Goal: Task Accomplishment & Management: Use online tool/utility

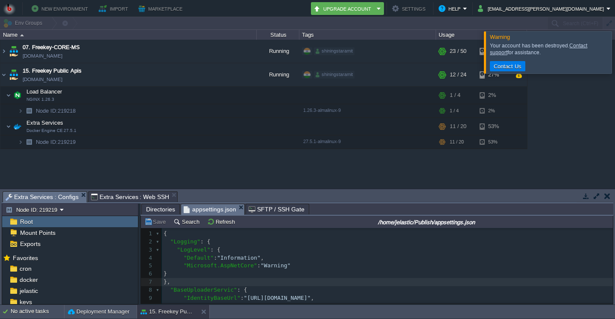
scroll to position [3, 0]
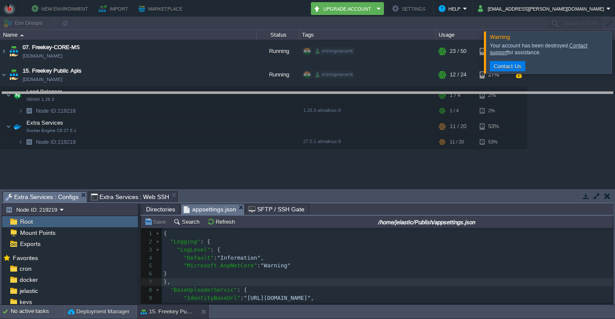
drag, startPoint x: 324, startPoint y: 196, endPoint x: 328, endPoint y: 96, distance: 100.4
click at [328, 96] on body "New Environment Import Marketplace Bonus ₹0.00 Upgrade Account Settings Help [E…" at bounding box center [307, 159] width 615 height 319
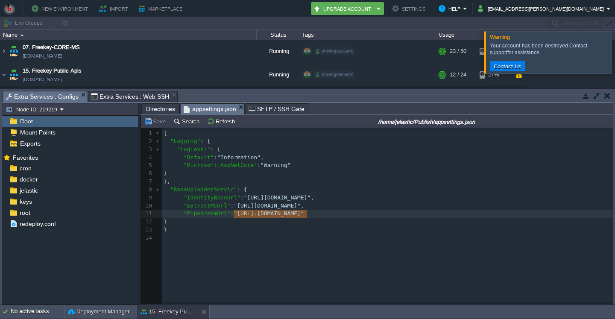
type textarea "[URL][DOMAIN_NAME]"
drag, startPoint x: 232, startPoint y: 216, endPoint x: 309, endPoint y: 218, distance: 76.5
click at [407, 206] on pre ""ExtractMsUrl" : "[URL][DOMAIN_NAME]" ," at bounding box center [391, 206] width 458 height 8
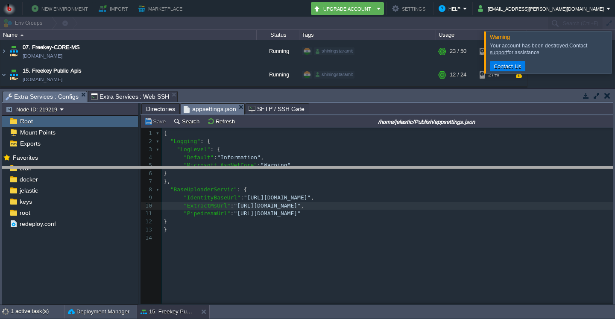
drag, startPoint x: 334, startPoint y: 101, endPoint x: 343, endPoint y: 177, distance: 76.1
click at [343, 177] on body "New Environment Import Marketplace Bonus ₹0.00 Upgrade Account Settings Help [E…" at bounding box center [307, 159] width 615 height 319
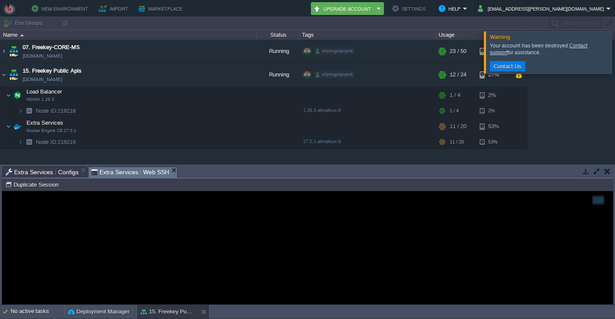
scroll to position [4, 0]
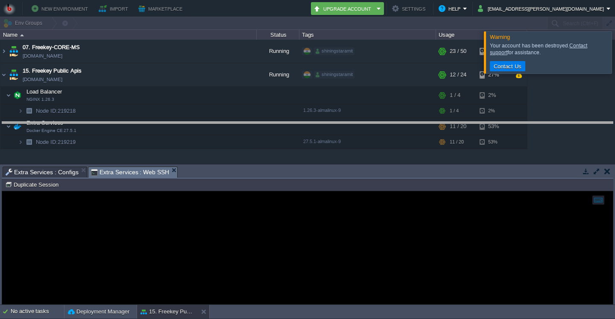
click at [301, 123] on div at bounding box center [307, 122] width 611 height 3
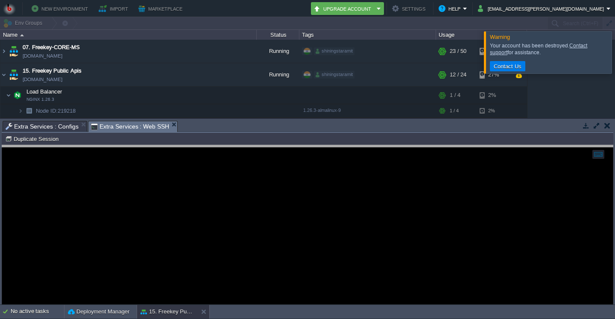
drag, startPoint x: 296, startPoint y: 128, endPoint x: 297, endPoint y: 133, distance: 5.2
click at [300, 152] on body "New Environment Import Marketplace Bonus ₹0.00 Upgrade Account Settings Help [E…" at bounding box center [307, 159] width 615 height 319
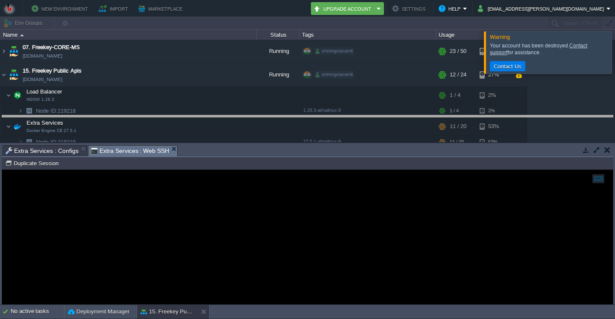
drag, startPoint x: 299, startPoint y: 153, endPoint x: 299, endPoint y: 129, distance: 23.5
click at [300, 123] on body "New Environment Import Marketplace Bonus ₹0.00 Upgrade Account Settings Help [E…" at bounding box center [307, 159] width 615 height 319
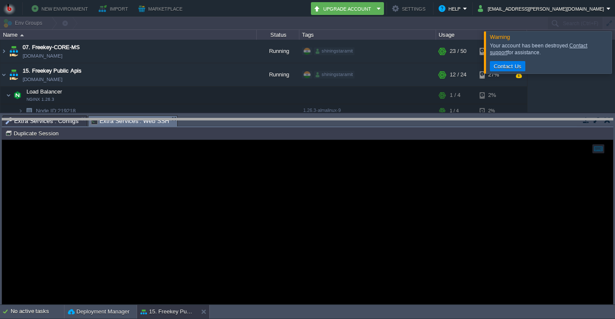
drag, startPoint x: 306, startPoint y: 122, endPoint x: 307, endPoint y: 156, distance: 34.2
click at [307, 156] on body "New Environment Import Marketplace Bonus ₹0.00 Upgrade Account Settings Help [E…" at bounding box center [307, 159] width 615 height 319
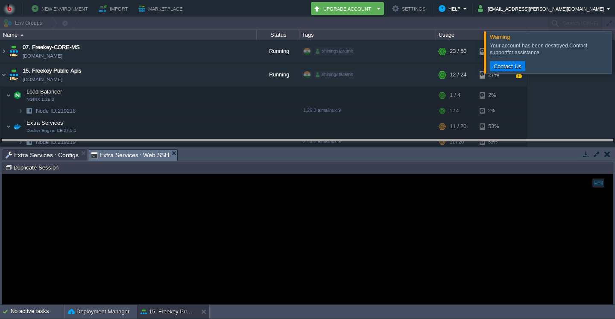
click at [308, 149] on body "New Environment Import Marketplace Bonus ₹0.00 Upgrade Account Settings Help [E…" at bounding box center [307, 159] width 615 height 319
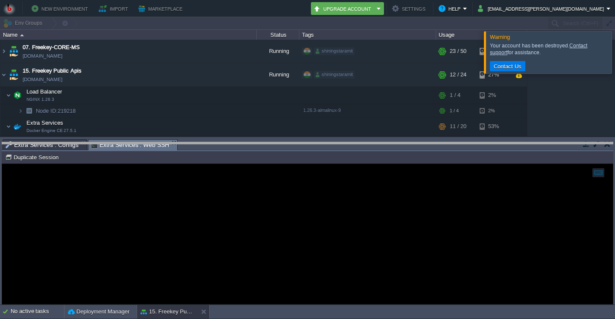
click at [307, 143] on body "New Environment Import Marketplace Bonus ₹0.00 Upgrade Account Settings Help [E…" at bounding box center [307, 159] width 615 height 319
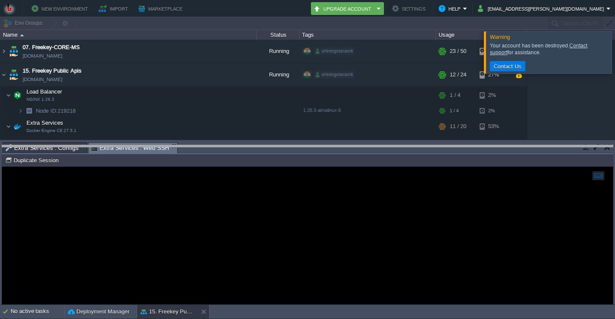
click at [308, 151] on body "New Environment Import Marketplace Bonus ₹0.00 Upgrade Account Settings Help [E…" at bounding box center [307, 159] width 615 height 319
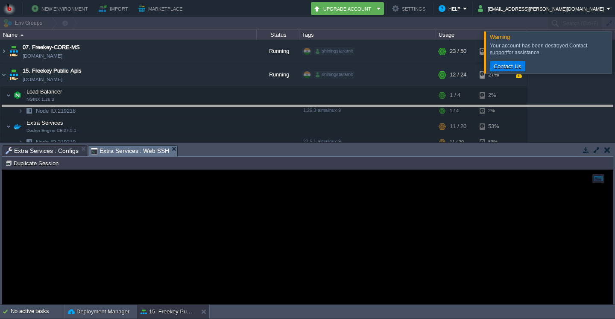
drag, startPoint x: 308, startPoint y: 151, endPoint x: 305, endPoint y: 128, distance: 23.2
click at [305, 111] on body "New Environment Import Marketplace Bonus ₹0.00 Upgrade Account Settings Help [E…" at bounding box center [307, 159] width 615 height 319
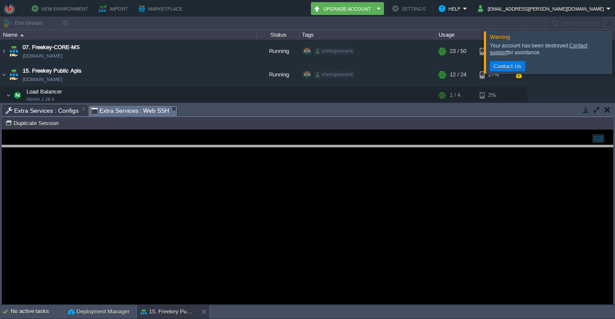
drag, startPoint x: 305, startPoint y: 128, endPoint x: 307, endPoint y: 152, distance: 23.5
click at [307, 152] on body "New Environment Import Marketplace Bonus ₹0.00 Upgrade Account Settings Help [E…" at bounding box center [307, 159] width 615 height 319
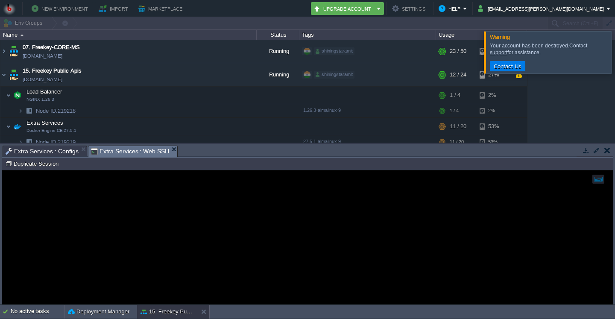
click at [208, 200] on div at bounding box center [307, 237] width 611 height 134
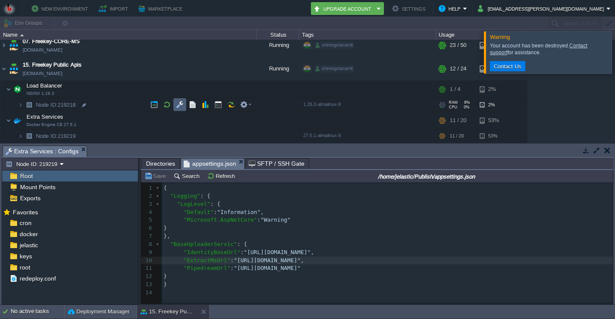
scroll to position [6, 0]
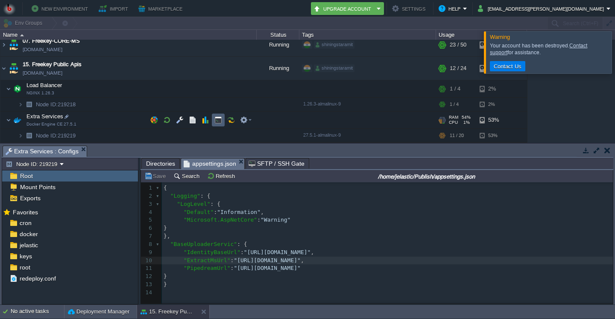
drag, startPoint x: 219, startPoint y: 121, endPoint x: 212, endPoint y: 151, distance: 30.6
click at [219, 121] on button "button" at bounding box center [218, 120] width 8 height 8
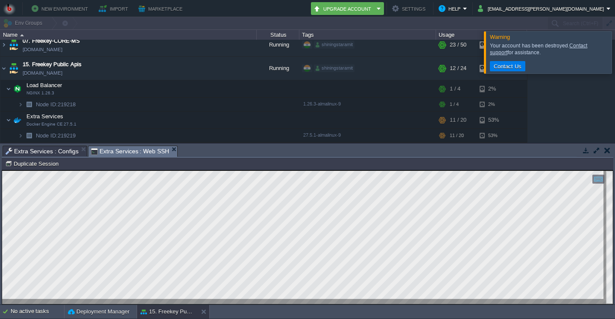
scroll to position [4, 0]
